Goal: Task Accomplishment & Management: Use online tool/utility

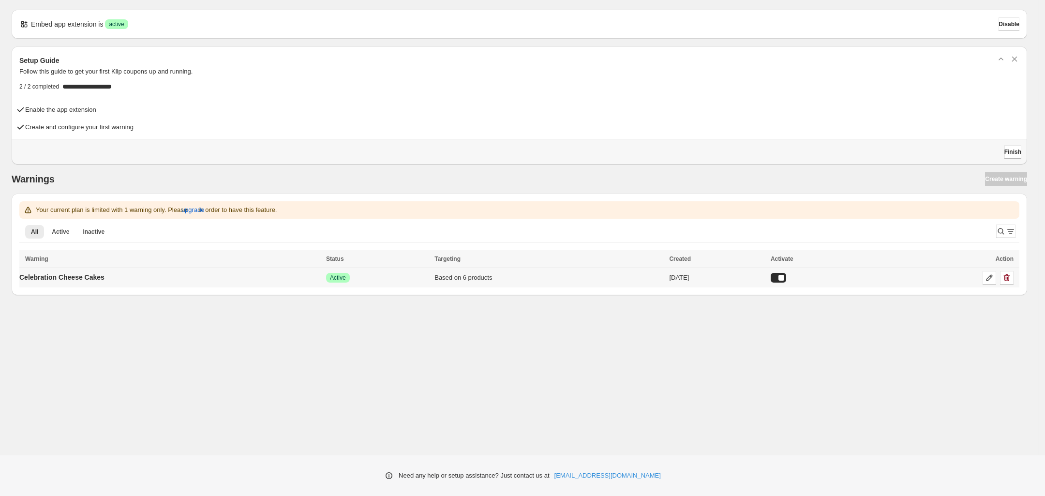
click at [459, 280] on div "Based on 6 products" at bounding box center [548, 278] width 229 height 10
click at [987, 277] on icon at bounding box center [990, 278] width 10 height 10
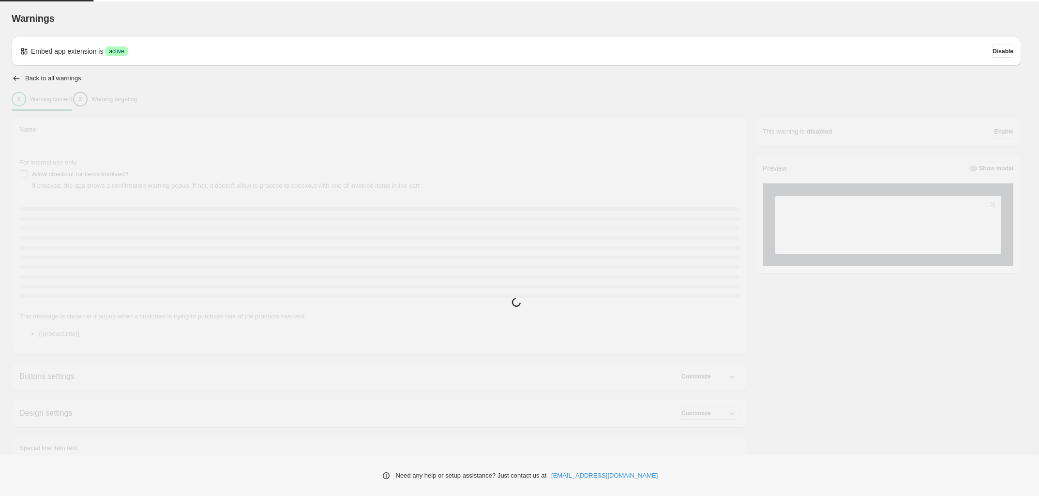
type input "**********"
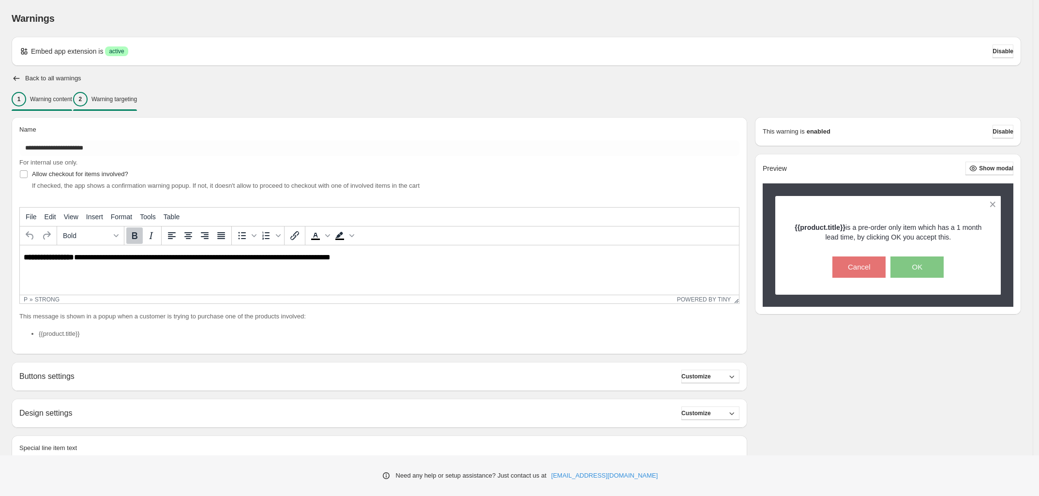
click at [137, 101] on p "Warning targeting" at bounding box center [113, 99] width 45 height 8
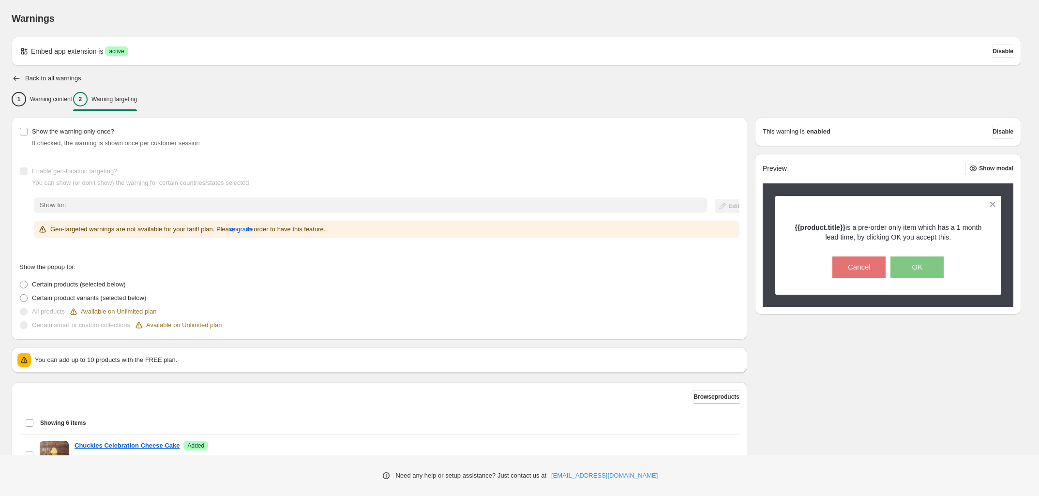
click at [28, 75] on h2 "Back to all warnings" at bounding box center [53, 79] width 56 height 8
click at [10, 79] on div "Warnings. This page is ready Warnings Embed app extension is Success active Dis…" at bounding box center [516, 344] width 1032 height 689
click at [16, 77] on icon "button" at bounding box center [17, 79] width 10 height 10
